Goal: Task Accomplishment & Management: Manage account settings

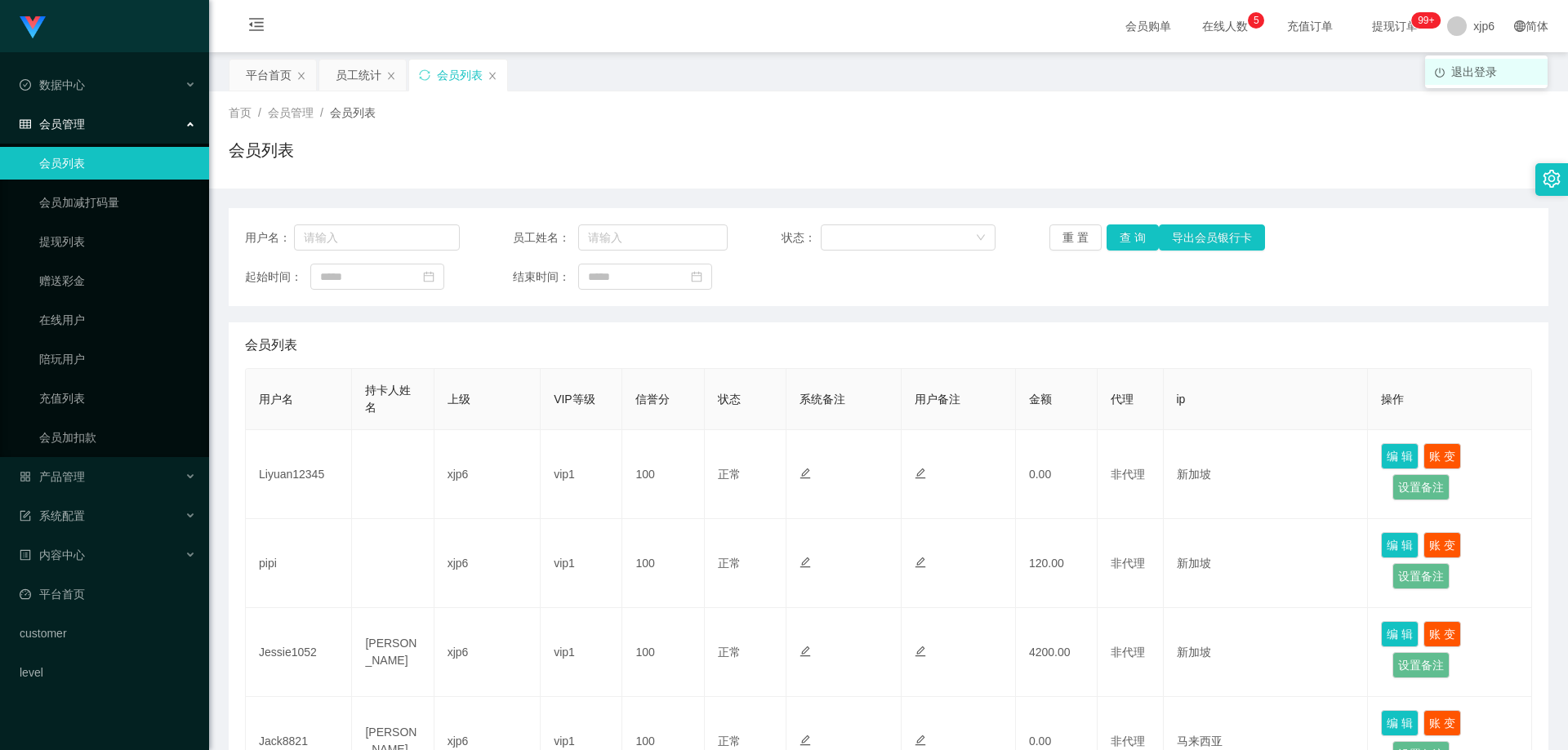
click at [1463, 62] on li "退出登录" at bounding box center [1486, 72] width 123 height 26
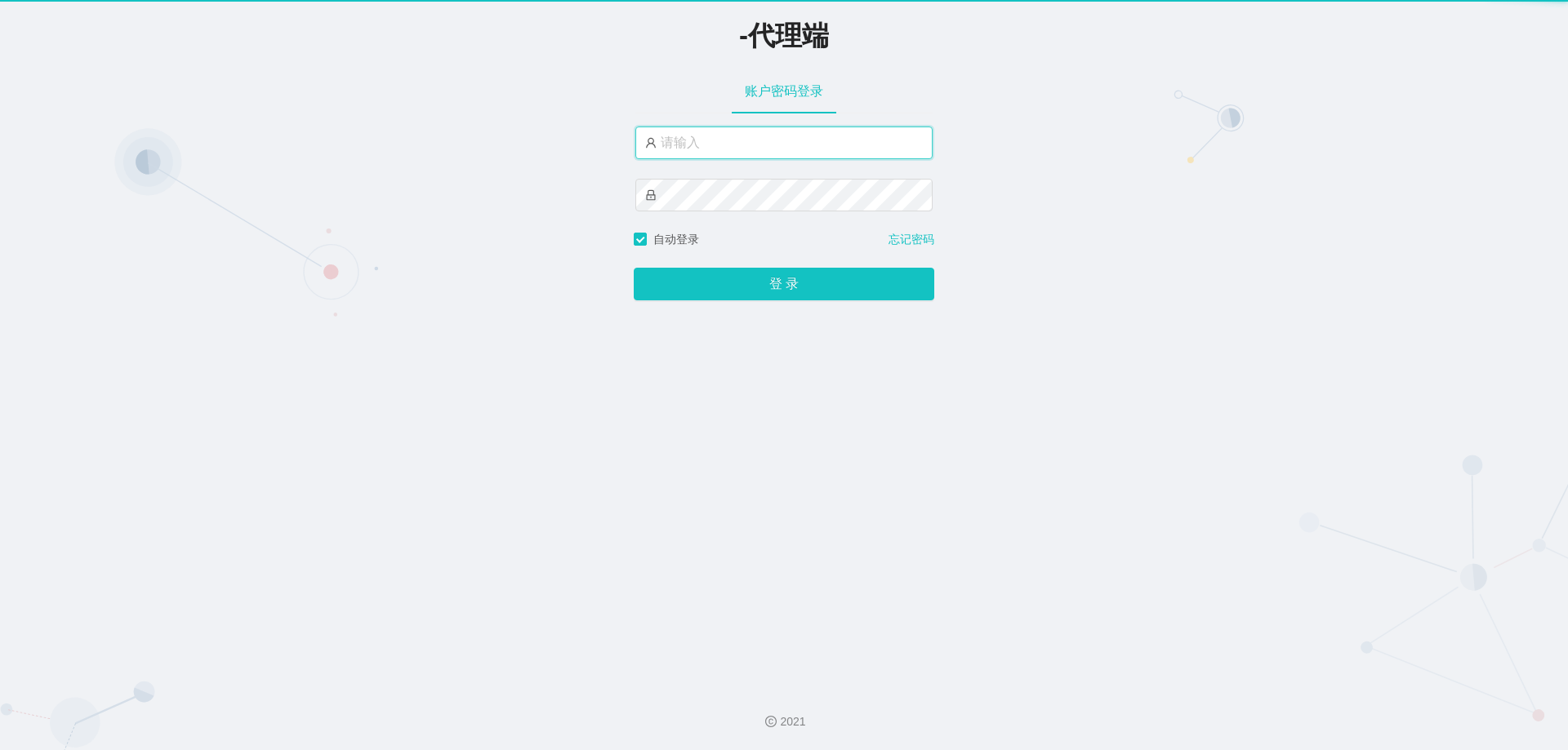
type input "xjp6"
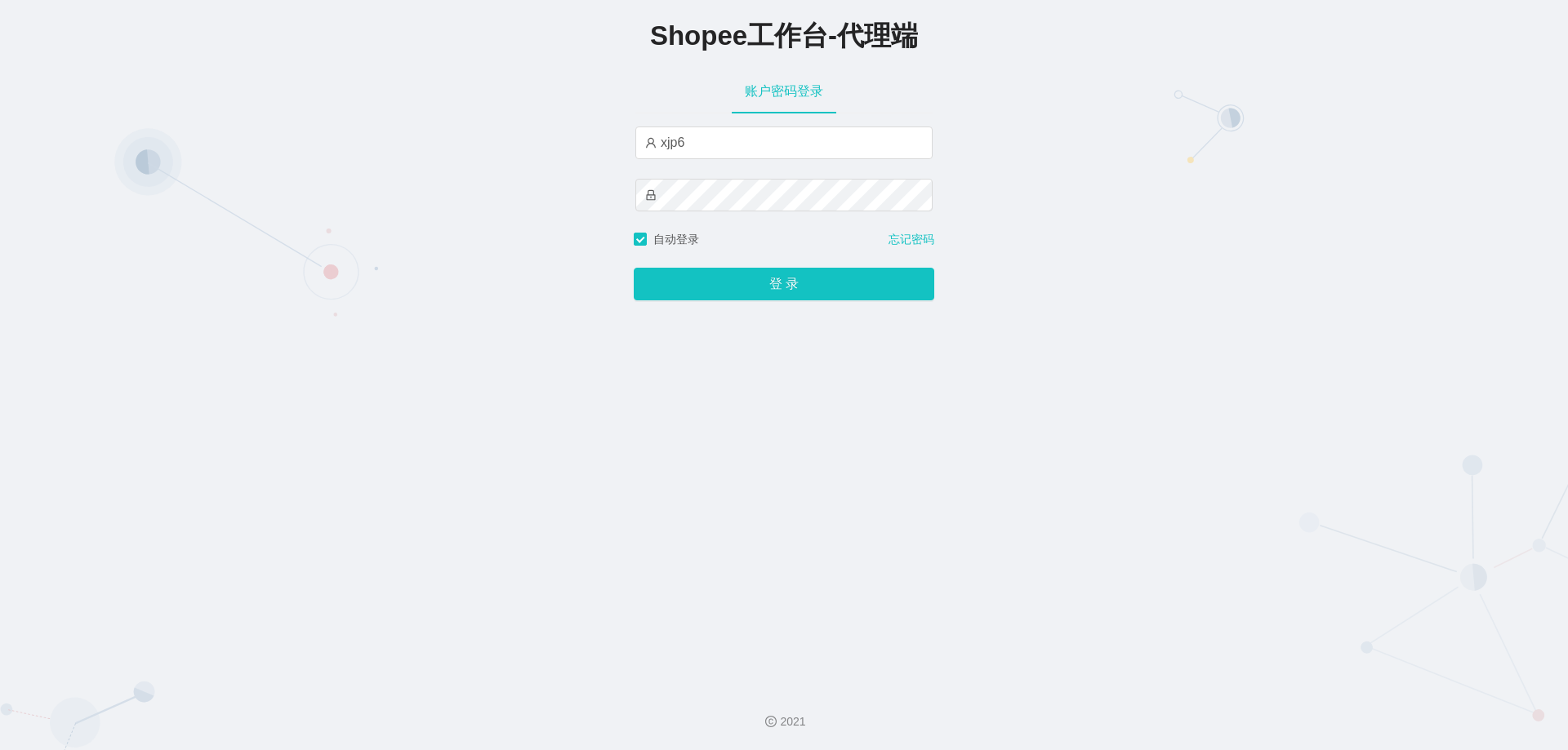
click at [758, 303] on div "Shopee工作台-代理端 账户密码登录 xjp6 自动登录 忘记密码 登 录" at bounding box center [784, 337] width 1568 height 674
click at [760, 294] on button "登 录" at bounding box center [783, 285] width 300 height 33
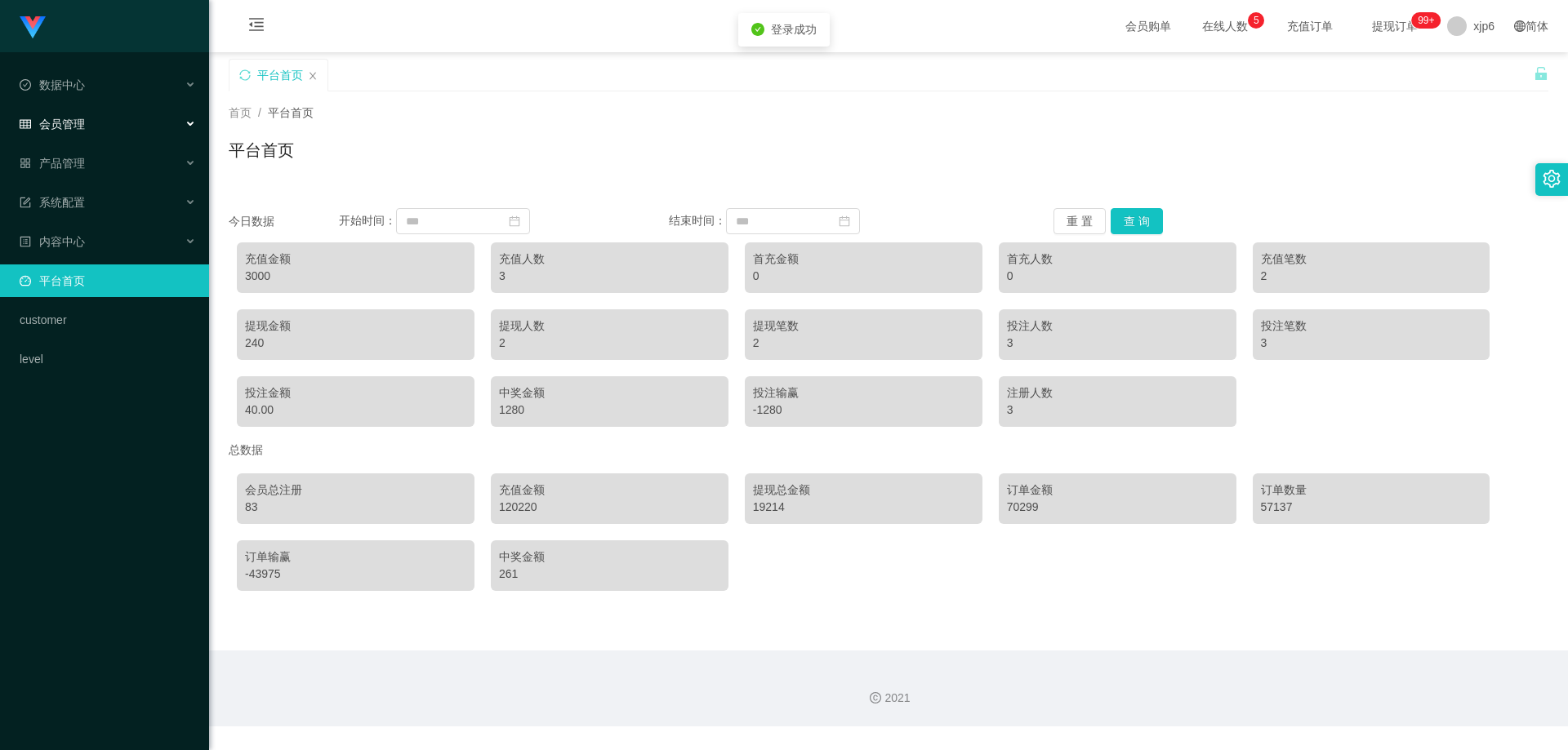
click at [75, 131] on span "会员管理" at bounding box center [52, 124] width 65 height 13
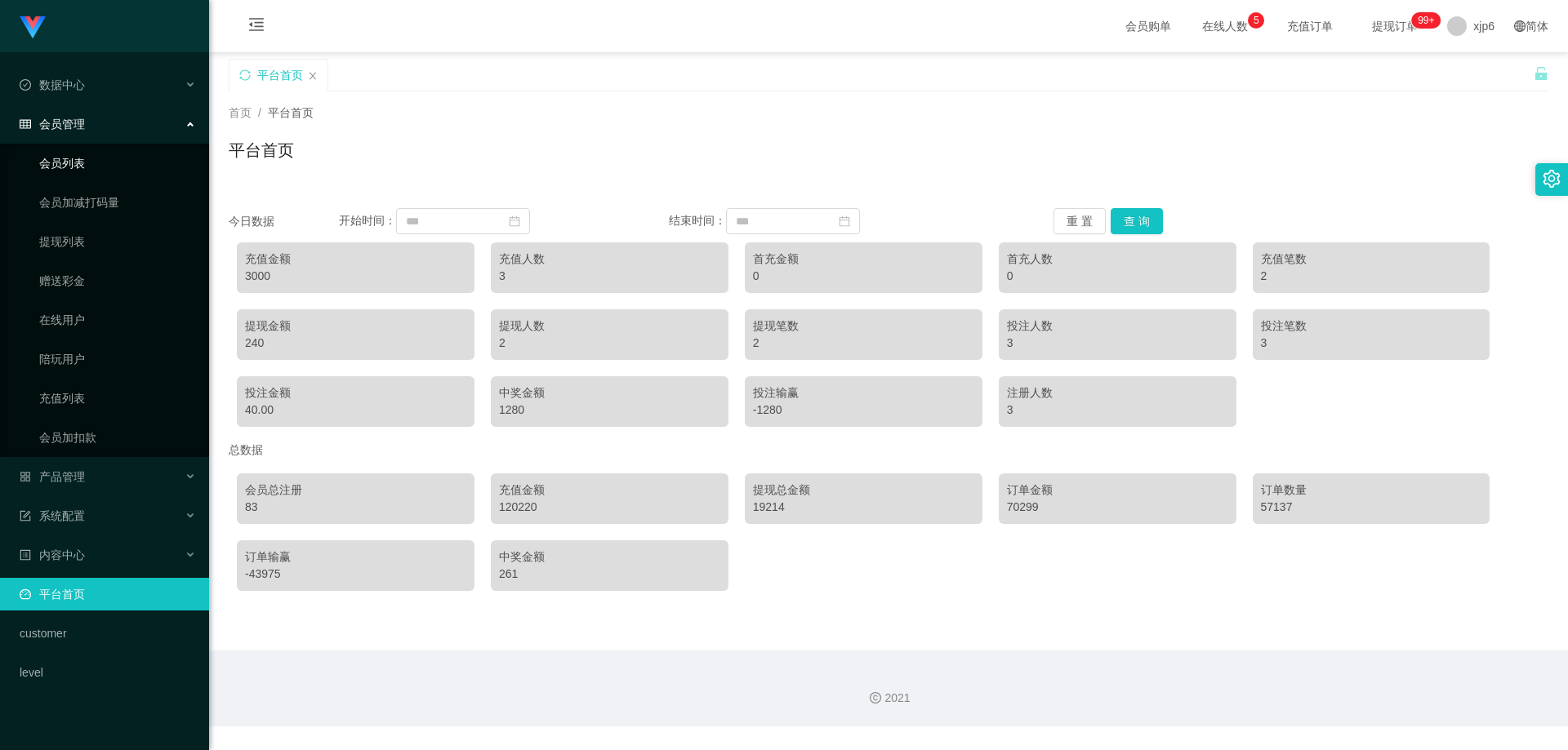
click at [77, 155] on link "会员列表" at bounding box center [118, 164] width 157 height 33
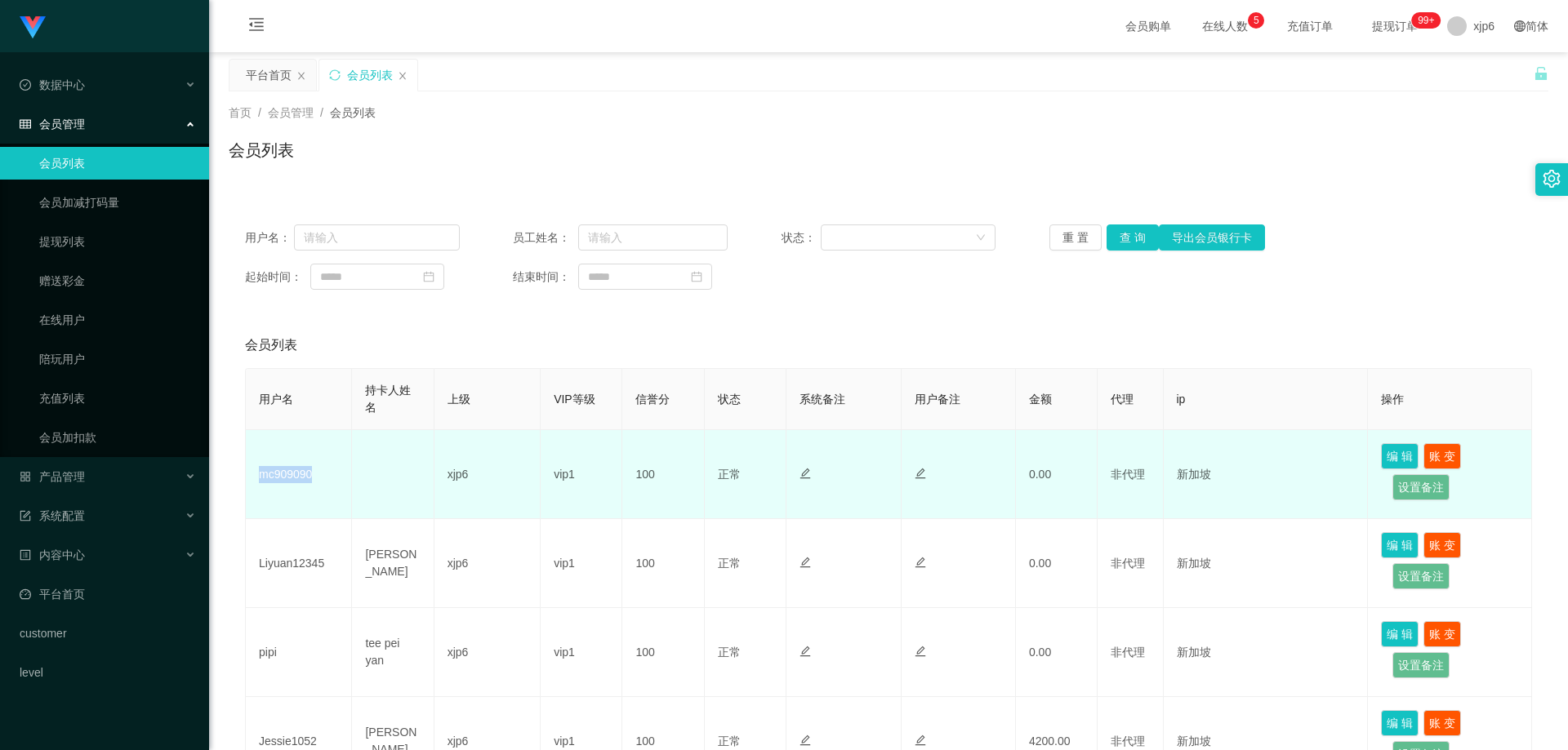
drag, startPoint x: 295, startPoint y: 475, endPoint x: 251, endPoint y: 485, distance: 45.1
click at [251, 485] on td "mc909090" at bounding box center [299, 475] width 106 height 89
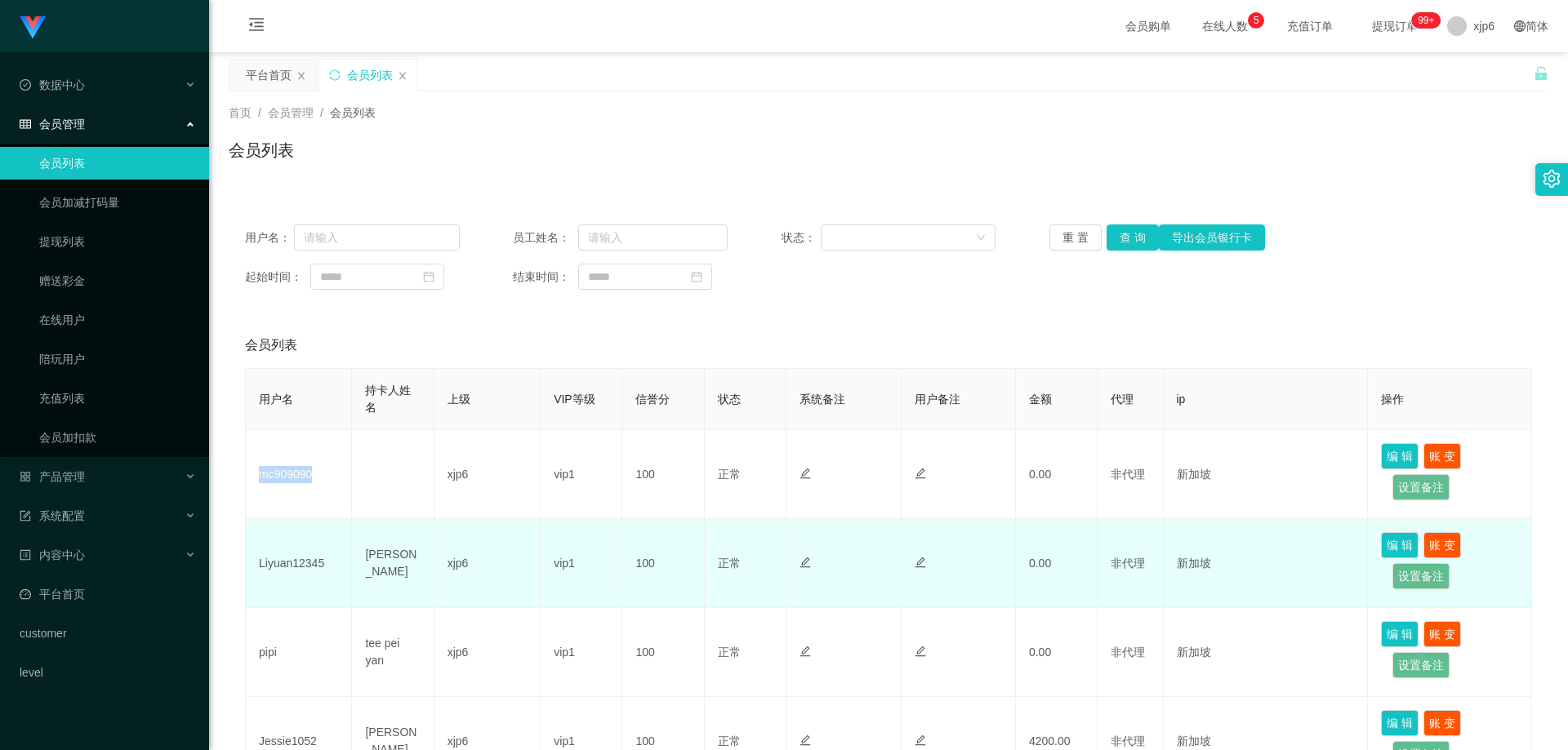
copy td "mc909090"
